Goal: Task Accomplishment & Management: Use online tool/utility

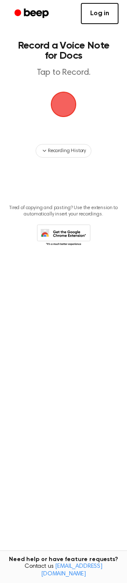
click at [101, 19] on link "Log in" at bounding box center [100, 13] width 38 height 21
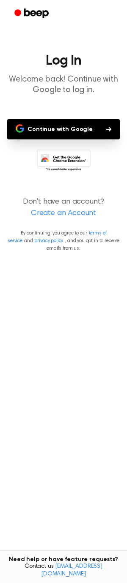
click at [81, 130] on button "Continue with Google" at bounding box center [63, 129] width 112 height 20
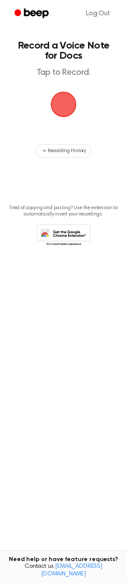
click at [62, 107] on span "button" at bounding box center [63, 104] width 46 height 46
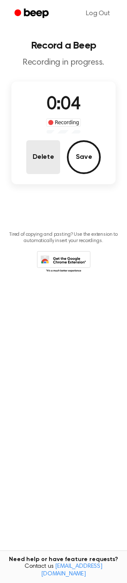
click at [39, 155] on button "Delete" at bounding box center [43, 157] width 34 height 34
